Goal: Task Accomplishment & Management: Complete application form

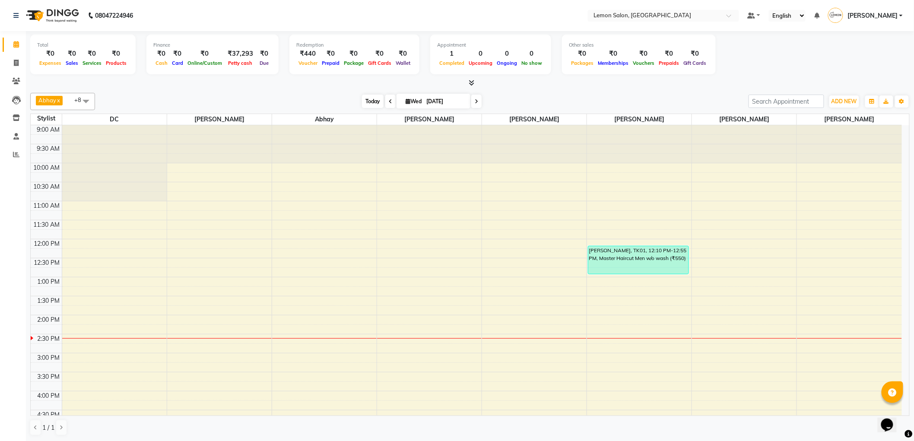
click at [370, 99] on span "Today" at bounding box center [373, 101] width 22 height 13
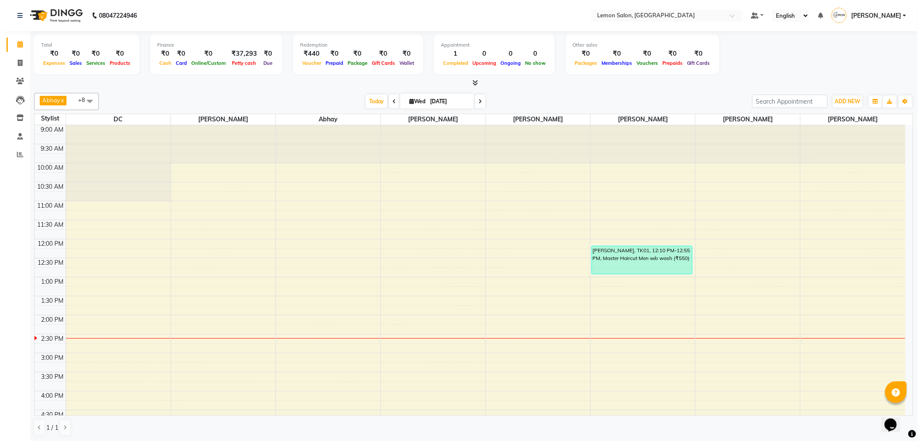
scroll to position [191, 0]
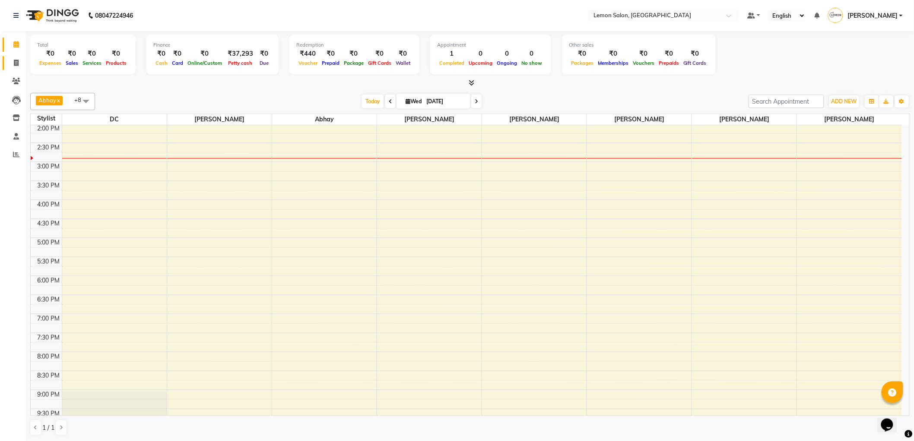
click at [12, 68] on link "Invoice" at bounding box center [13, 63] width 21 height 14
select select "service"
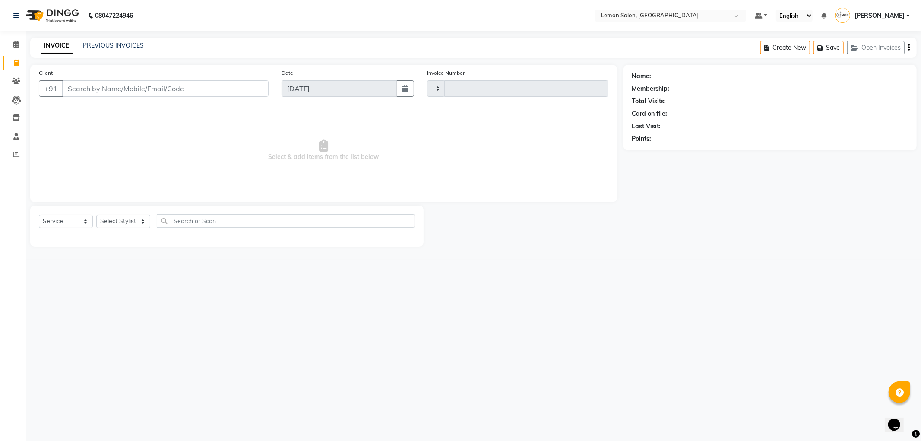
type input "1326"
select select "561"
click at [132, 223] on select "Select Stylist [PERSON_NAME] [PERSON_NAME] [PERSON_NAME] DC [PERSON_NAME] [PERS…" at bounding box center [123, 221] width 54 height 13
click at [16, 83] on icon at bounding box center [16, 81] width 8 height 6
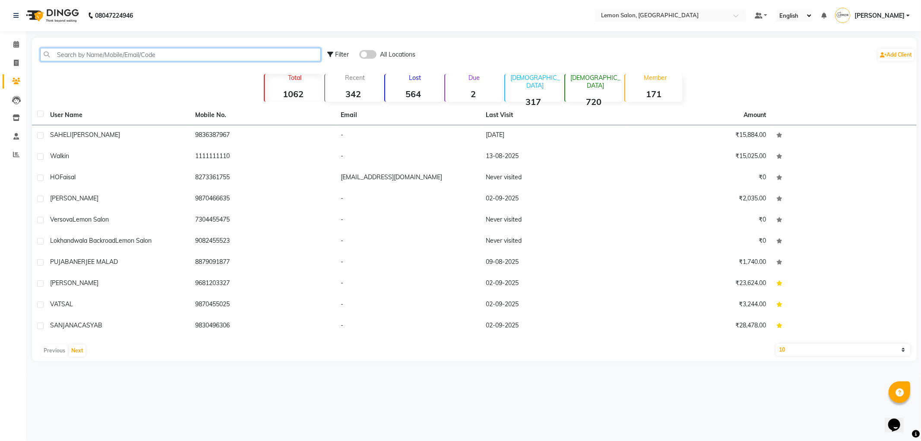
click at [100, 57] on input "text" at bounding box center [180, 54] width 281 height 13
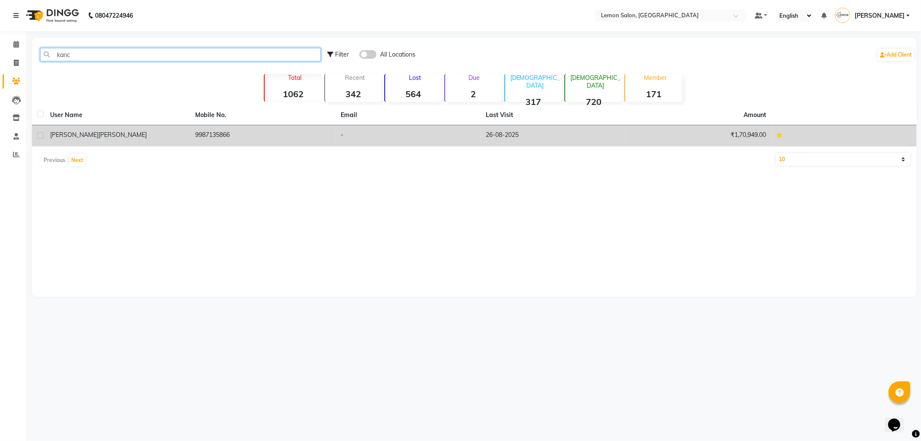
type input "kanc"
click at [98, 131] on span "[PERSON_NAME]" at bounding box center [122, 135] width 48 height 8
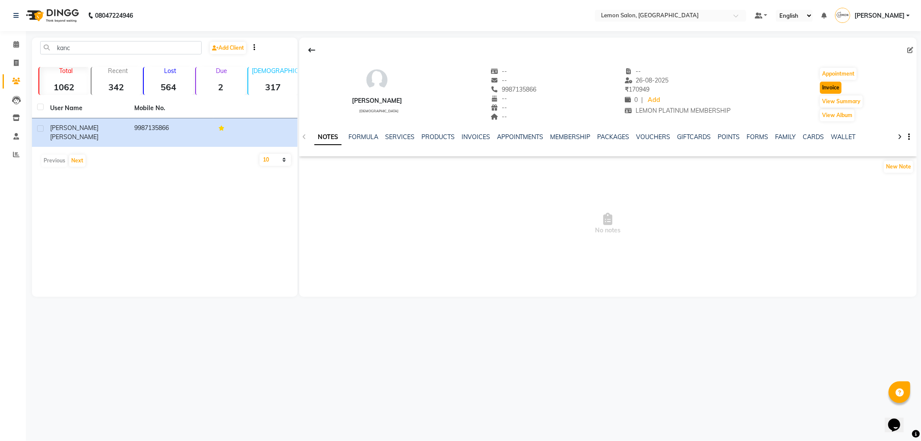
click at [830, 86] on button "Invoice" at bounding box center [831, 88] width 22 height 12
select select "service"
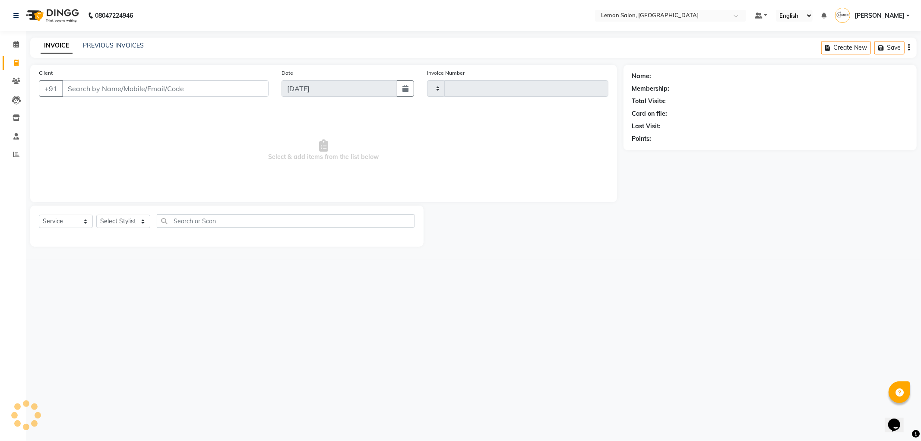
type input "1326"
select select "561"
type input "9987135866"
select select "1: Object"
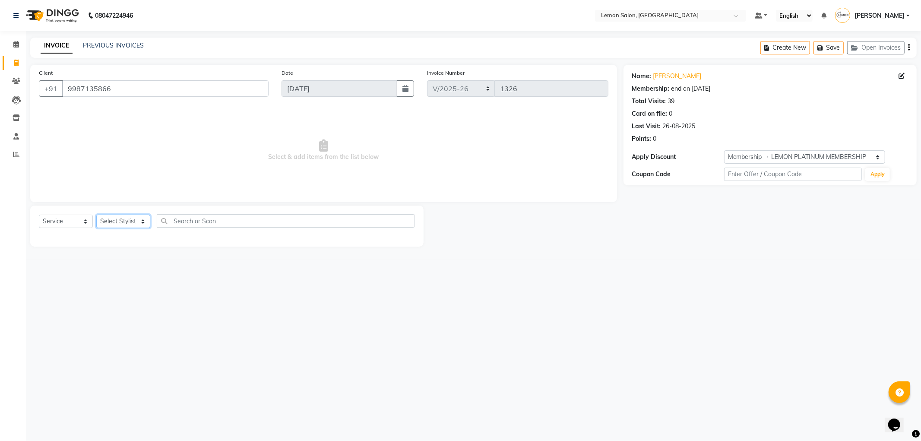
drag, startPoint x: 124, startPoint y: 222, endPoint x: 127, endPoint y: 227, distance: 6.8
click at [124, 222] on select "Select Stylist [PERSON_NAME] [PERSON_NAME] [PERSON_NAME] DC [PERSON_NAME] [PERS…" at bounding box center [123, 221] width 54 height 13
select select "60399"
click at [96, 215] on select "Select Stylist [PERSON_NAME] [PERSON_NAME] [PERSON_NAME] DC [PERSON_NAME] [PERS…" at bounding box center [123, 221] width 54 height 13
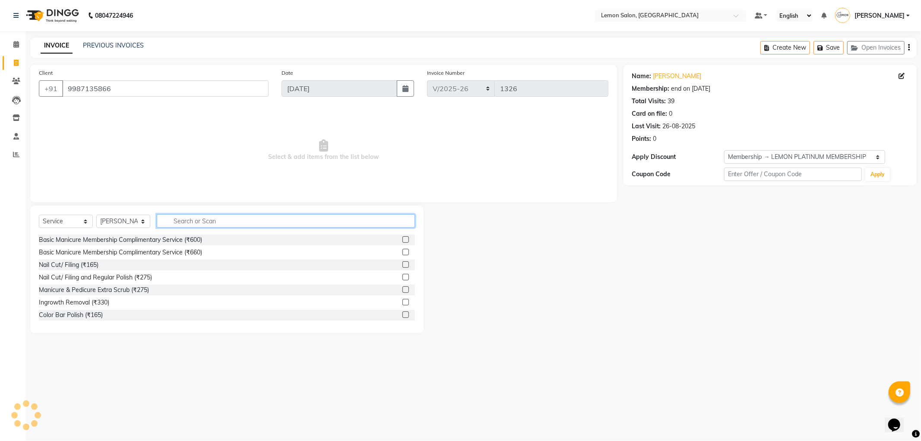
click at [191, 224] on input "text" at bounding box center [286, 220] width 258 height 13
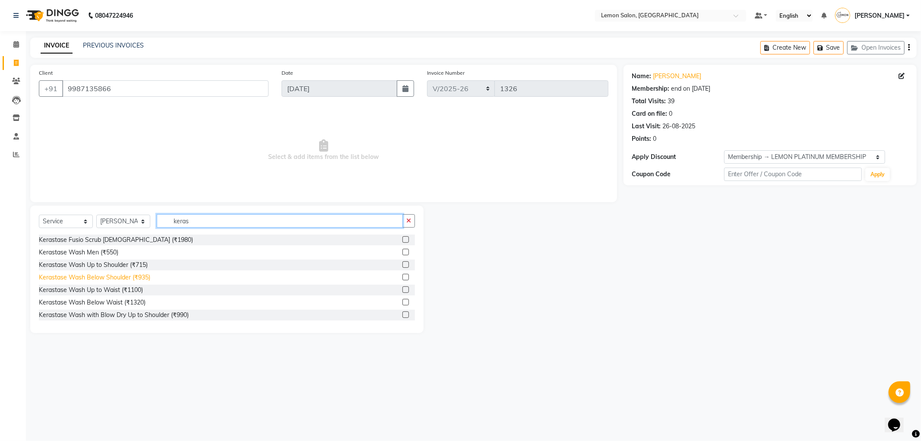
type input "keras"
click at [136, 279] on div "Kerastase Wash Below Shoulder (₹935)" at bounding box center [94, 277] width 111 height 9
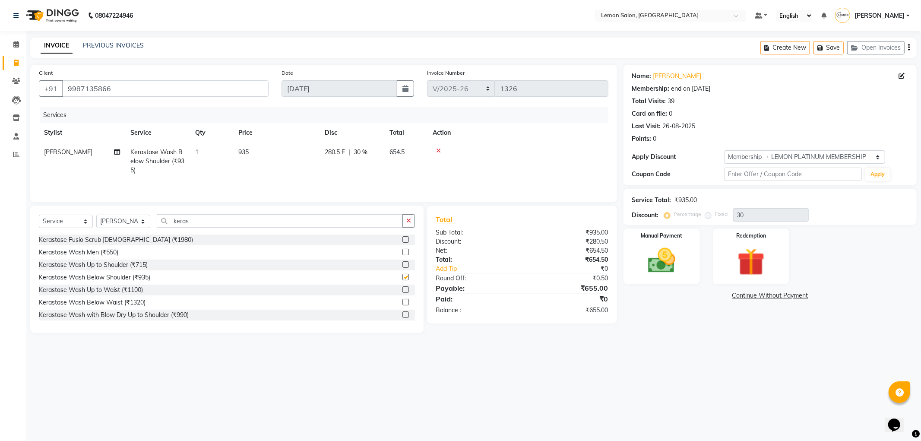
checkbox input "false"
click at [208, 226] on input "keras" at bounding box center [280, 220] width 246 height 13
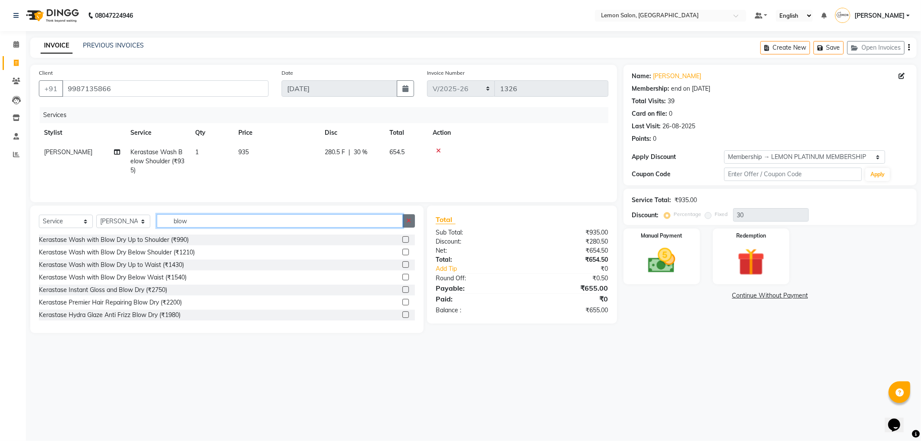
type input "blow"
click at [408, 221] on icon "button" at bounding box center [408, 221] width 5 height 6
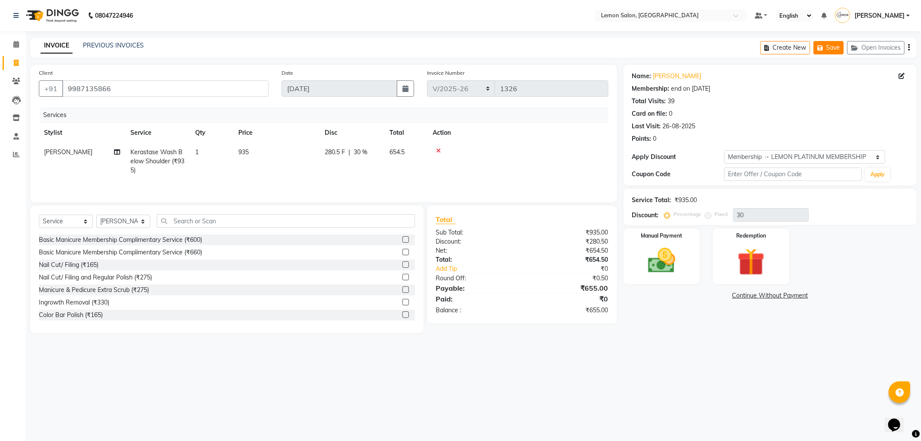
click at [831, 48] on button "Save" at bounding box center [829, 47] width 30 height 13
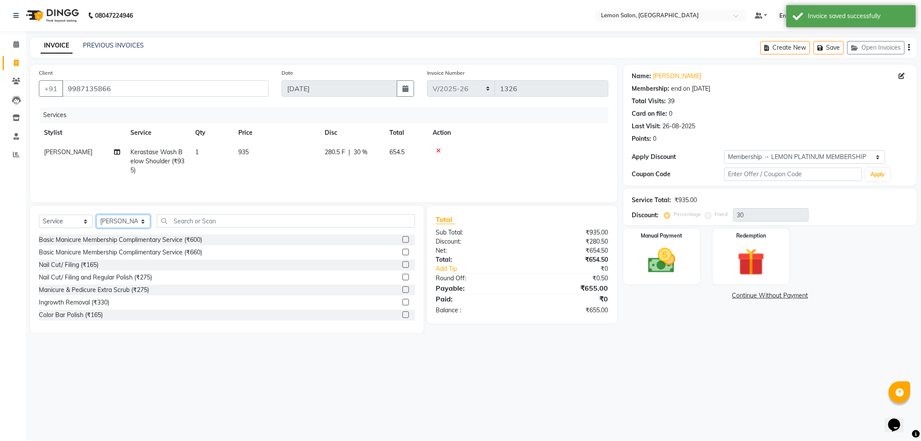
click at [139, 225] on select "Select Stylist [PERSON_NAME] [PERSON_NAME] [PERSON_NAME] DC [PERSON_NAME] [PERS…" at bounding box center [123, 221] width 54 height 13
select select "7890"
click at [96, 215] on select "Select Stylist [PERSON_NAME] [PERSON_NAME] [PERSON_NAME] DC [PERSON_NAME] [PERS…" at bounding box center [123, 221] width 54 height 13
click at [189, 225] on input "text" at bounding box center [286, 220] width 258 height 13
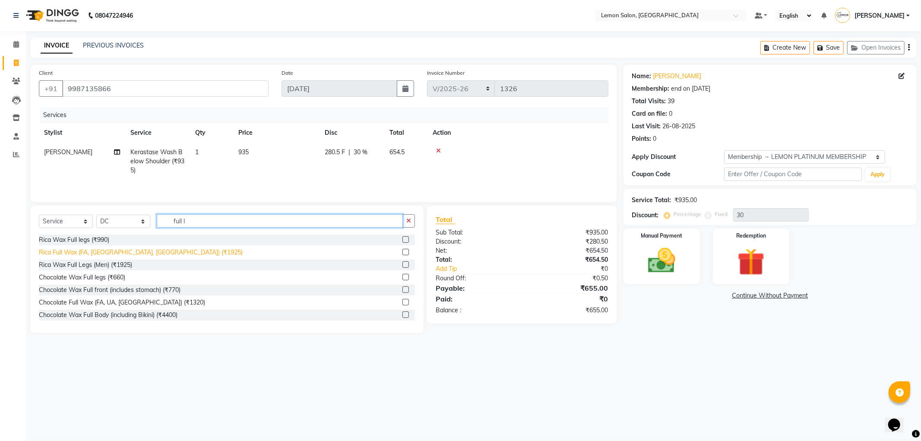
type input "full l"
click at [117, 253] on div "Rica Full Wax (FA, [GEOGRAPHIC_DATA], [GEOGRAPHIC_DATA]) (₹1925)" at bounding box center [141, 252] width 204 height 9
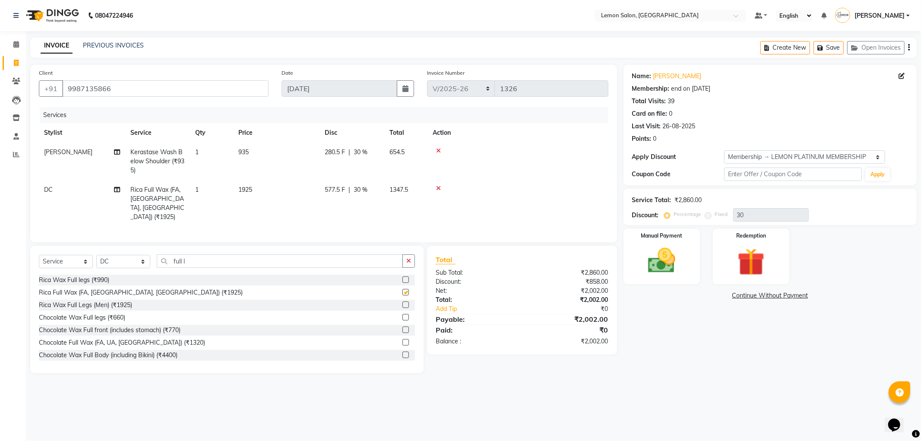
checkbox input "false"
